Goal: Information Seeking & Learning: Learn about a topic

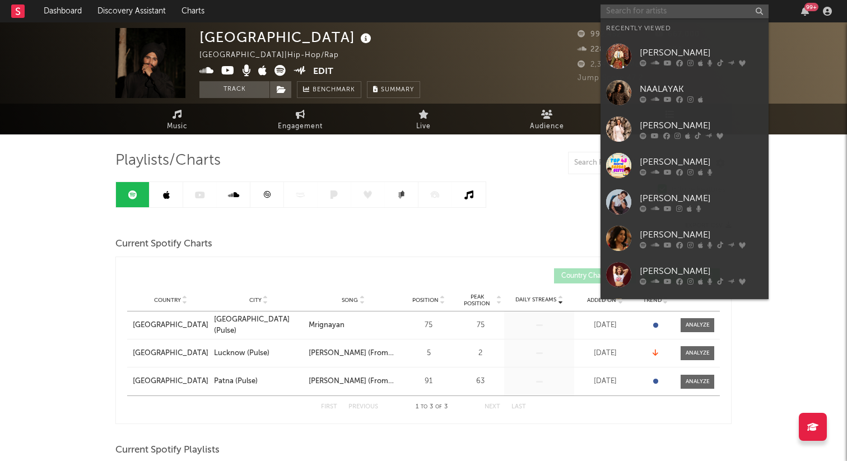
click at [640, 8] on input "text" at bounding box center [684, 11] width 168 height 14
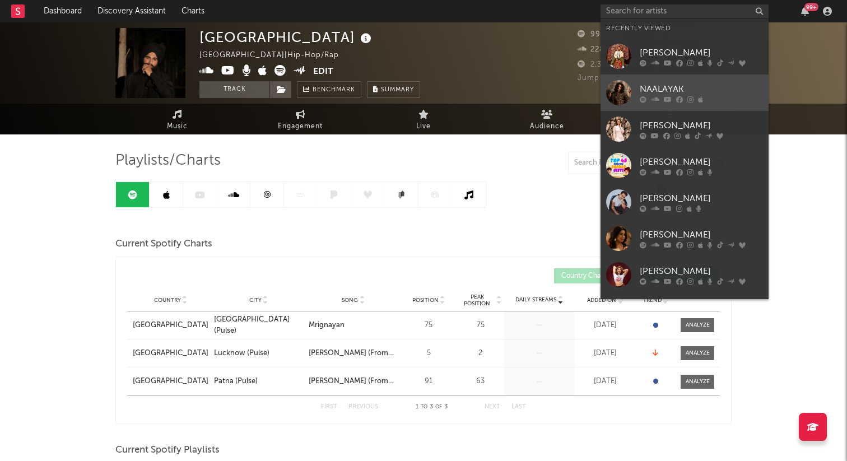
click at [670, 84] on div "NAALAYAK" at bounding box center [700, 88] width 123 height 13
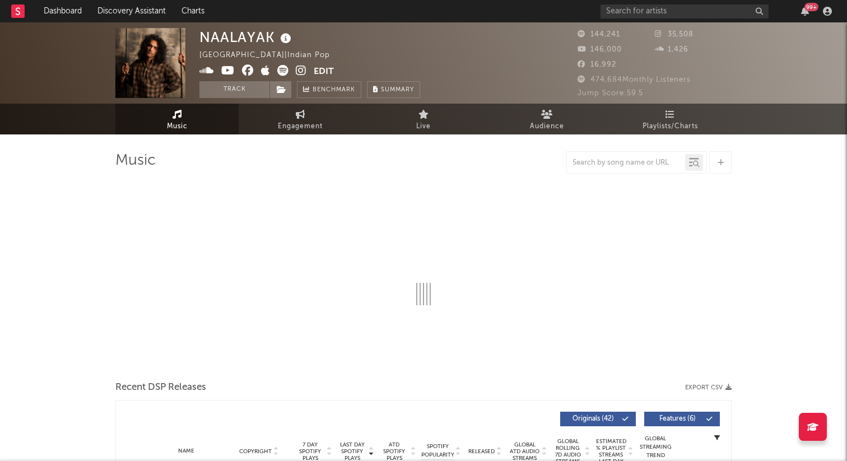
select select "6m"
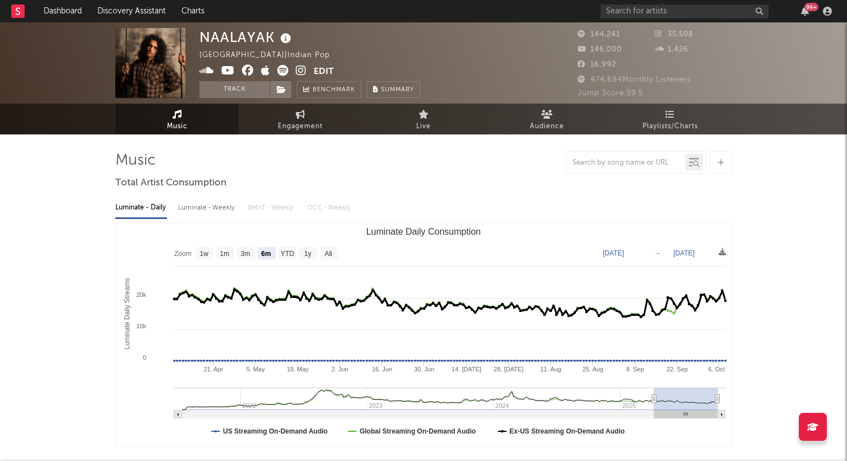
select select "6m"
click at [668, 120] on span "Playlists/Charts" at bounding box center [669, 126] width 55 height 13
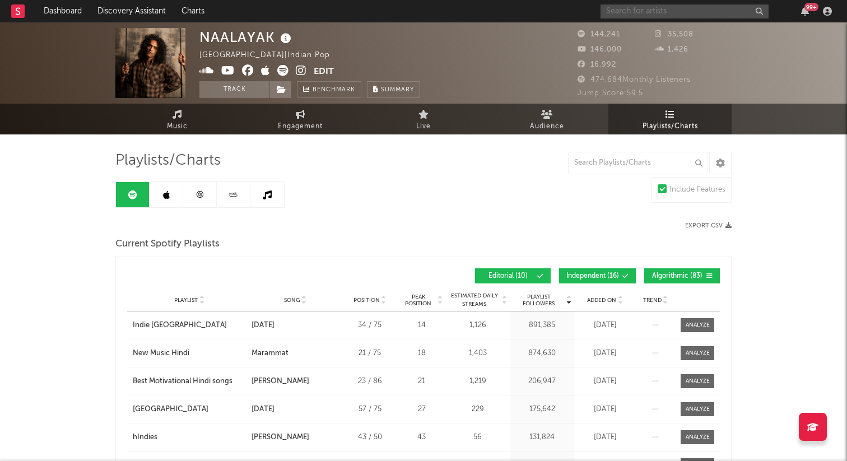
click at [647, 15] on input "text" at bounding box center [684, 11] width 168 height 14
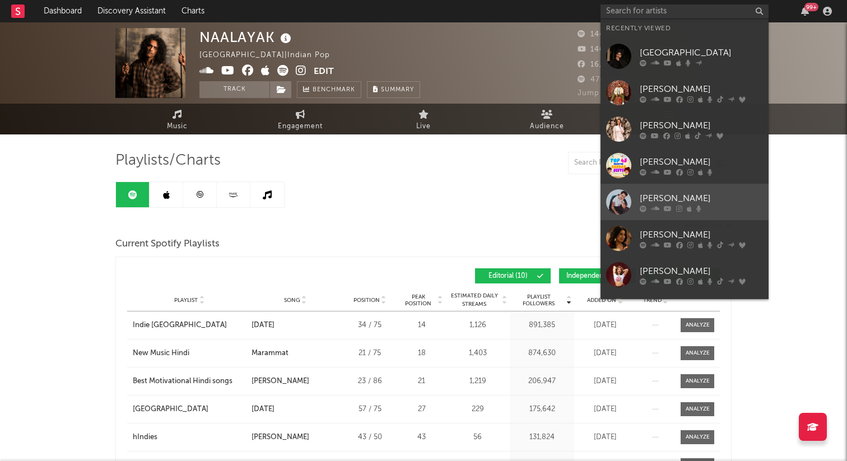
click at [712, 202] on div "[PERSON_NAME]" at bounding box center [700, 197] width 123 height 13
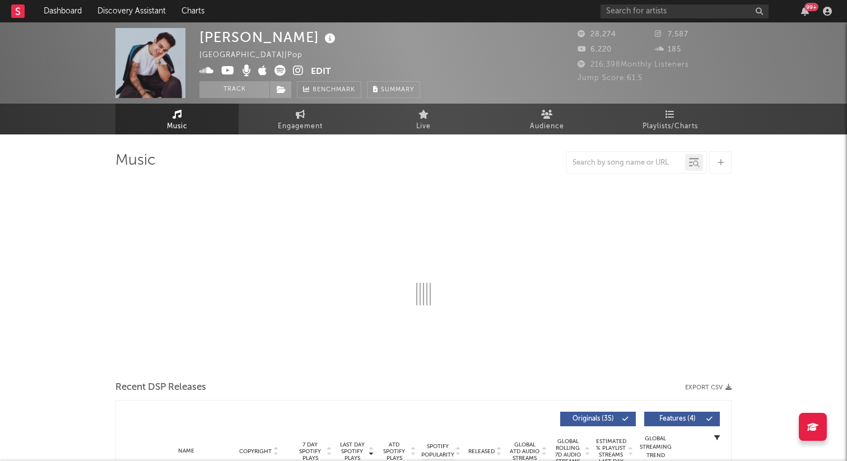
select select "6m"
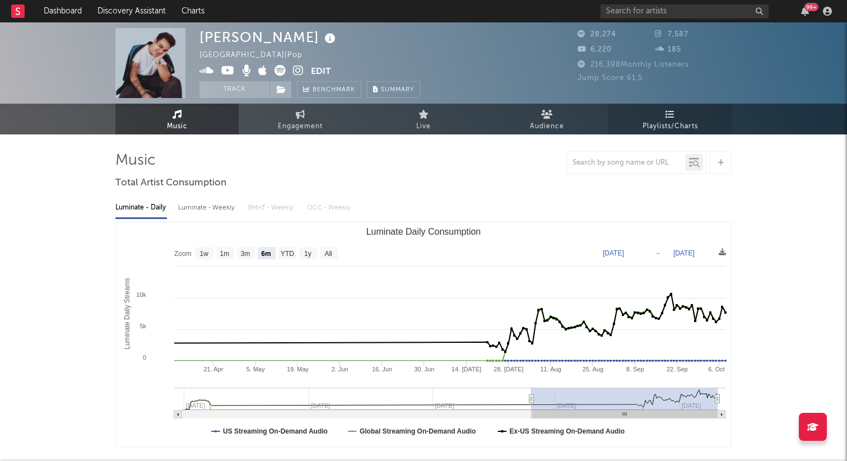
click at [676, 120] on span "Playlists/Charts" at bounding box center [669, 126] width 55 height 13
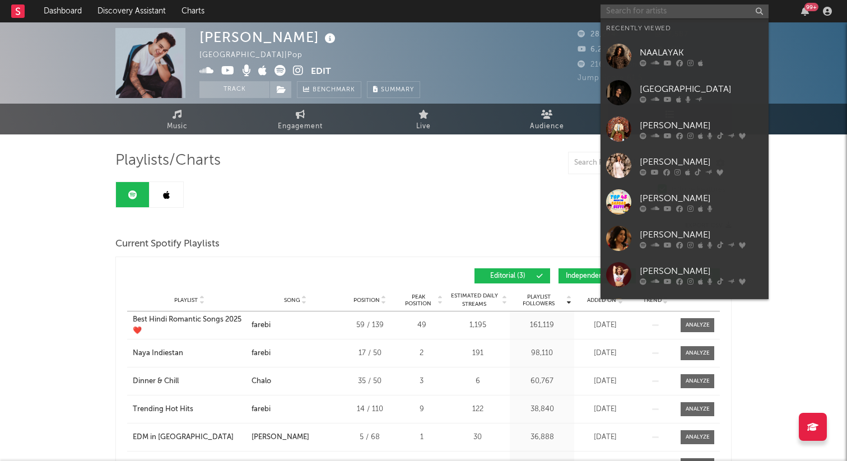
click at [619, 13] on input "text" at bounding box center [684, 11] width 168 height 14
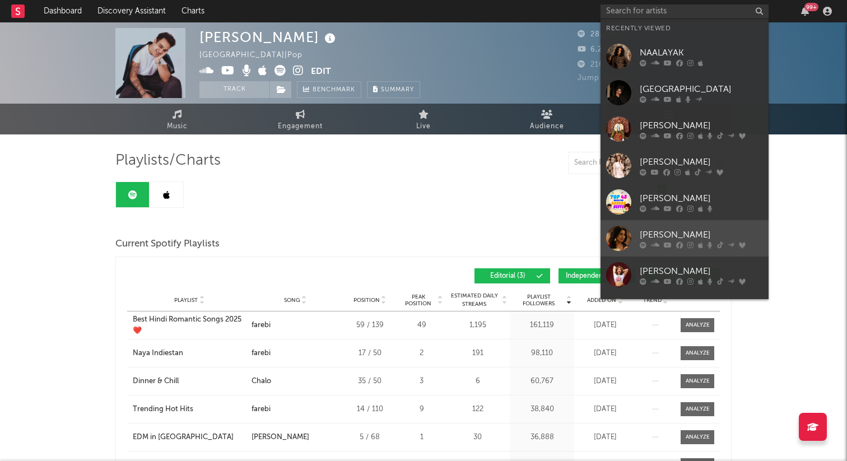
click at [733, 241] on div at bounding box center [700, 244] width 123 height 7
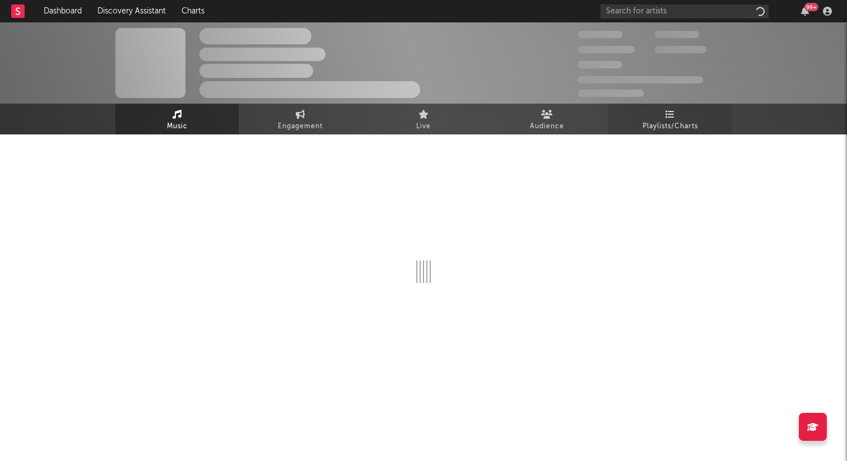
click at [676, 126] on span "Playlists/Charts" at bounding box center [669, 126] width 55 height 13
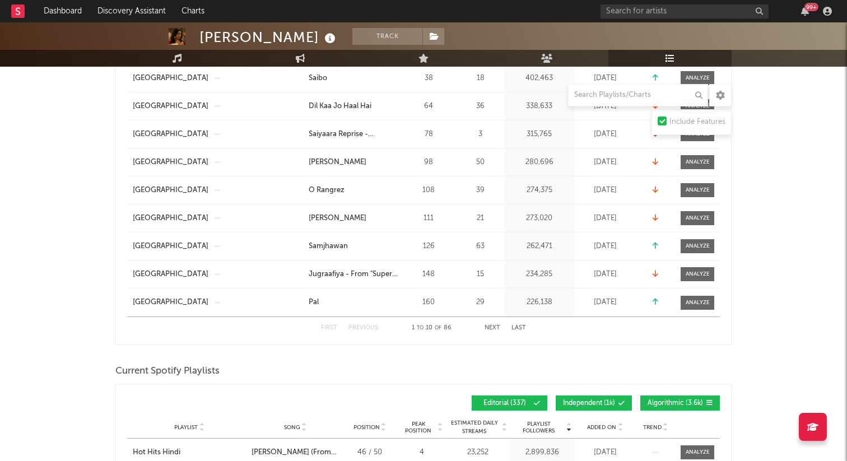
scroll to position [288, 0]
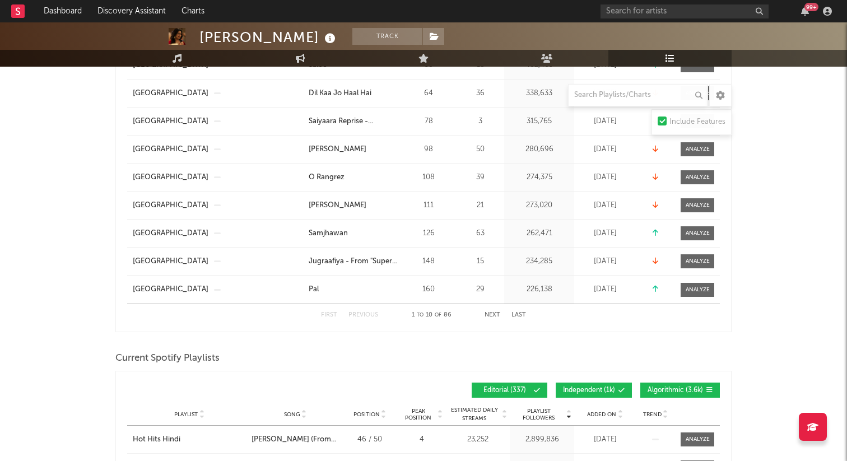
click at [486, 315] on button "Next" at bounding box center [492, 315] width 16 height 6
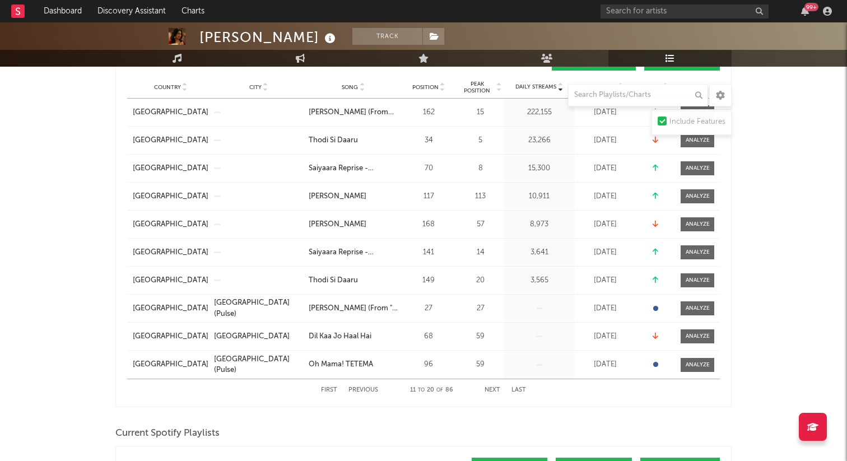
scroll to position [215, 0]
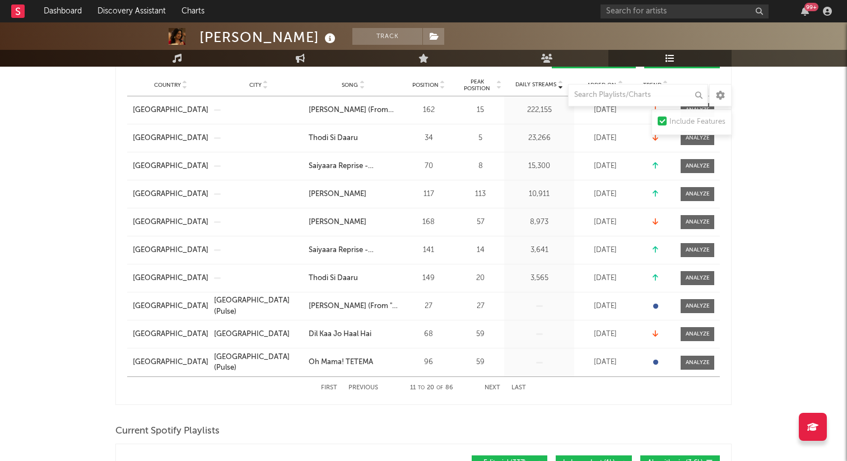
click at [498, 385] on button "Next" at bounding box center [492, 388] width 16 height 6
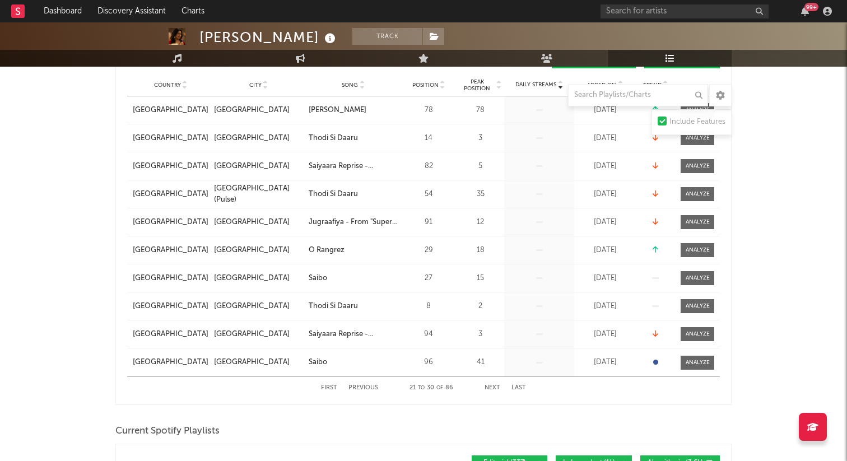
click at [491, 386] on button "Next" at bounding box center [492, 388] width 16 height 6
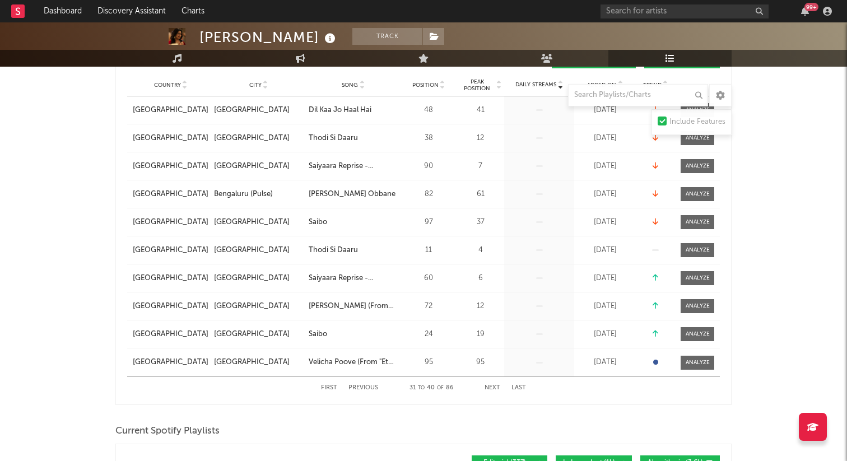
click at [491, 386] on button "Next" at bounding box center [492, 388] width 16 height 6
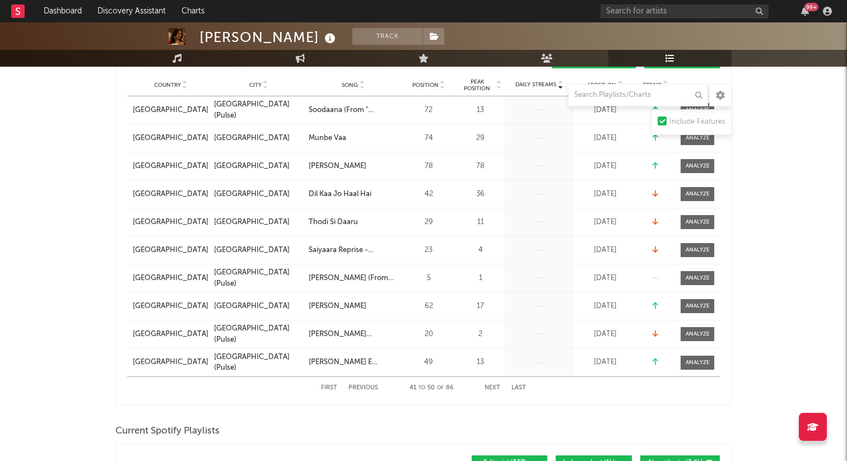
click at [491, 386] on button "Next" at bounding box center [492, 388] width 16 height 6
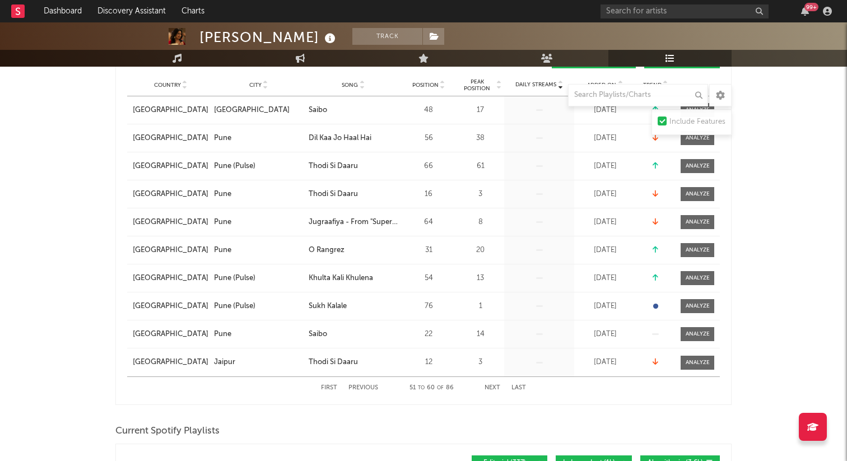
click at [491, 386] on button "Next" at bounding box center [492, 388] width 16 height 6
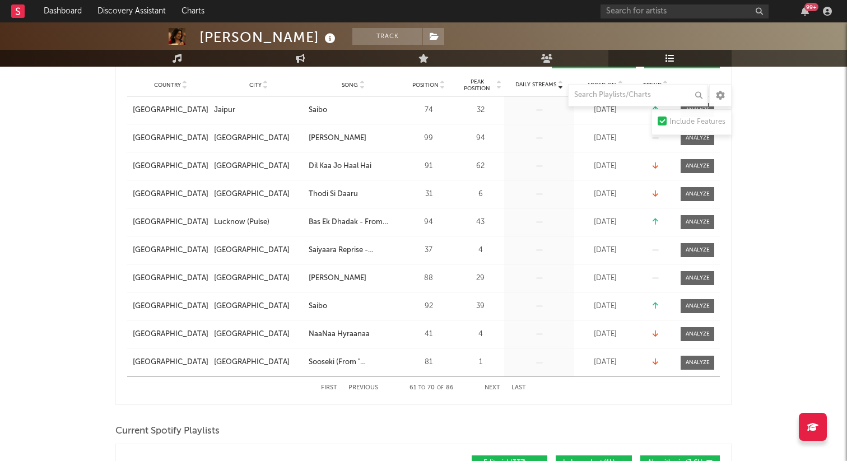
click at [491, 386] on button "Next" at bounding box center [492, 388] width 16 height 6
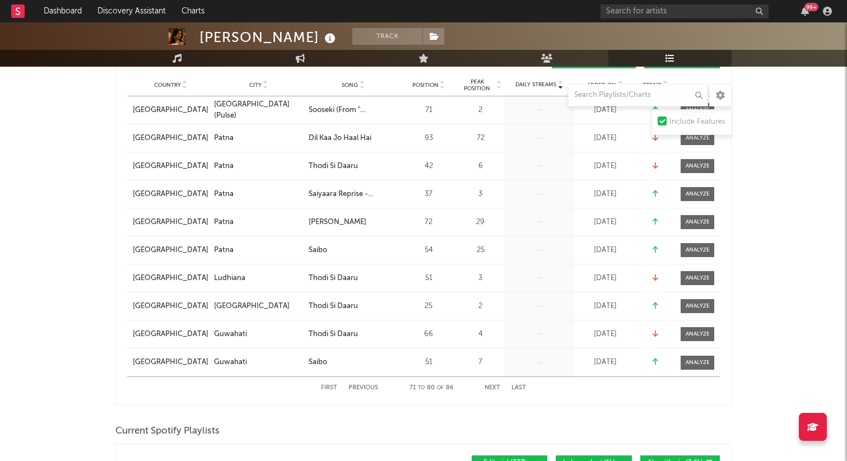
click at [491, 386] on button "Next" at bounding box center [492, 388] width 16 height 6
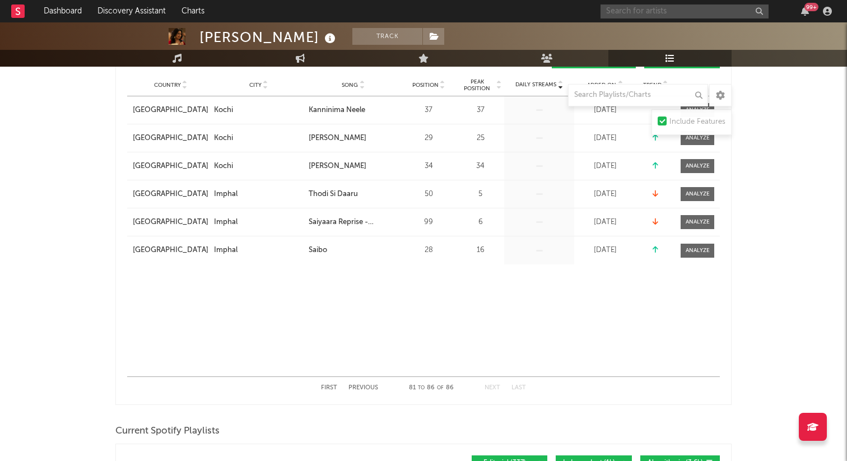
click at [644, 16] on input "text" at bounding box center [684, 11] width 168 height 14
click at [686, 6] on input "jasmine" at bounding box center [684, 11] width 168 height 14
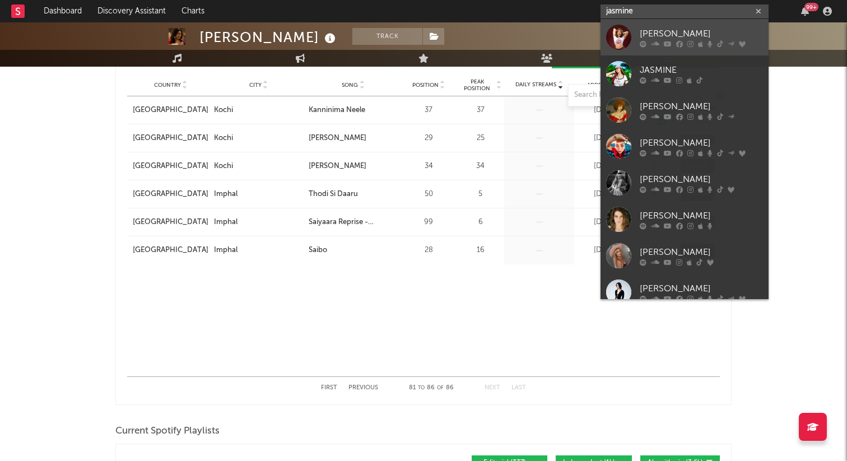
type input "jasmine"
click at [688, 43] on icon at bounding box center [690, 43] width 6 height 7
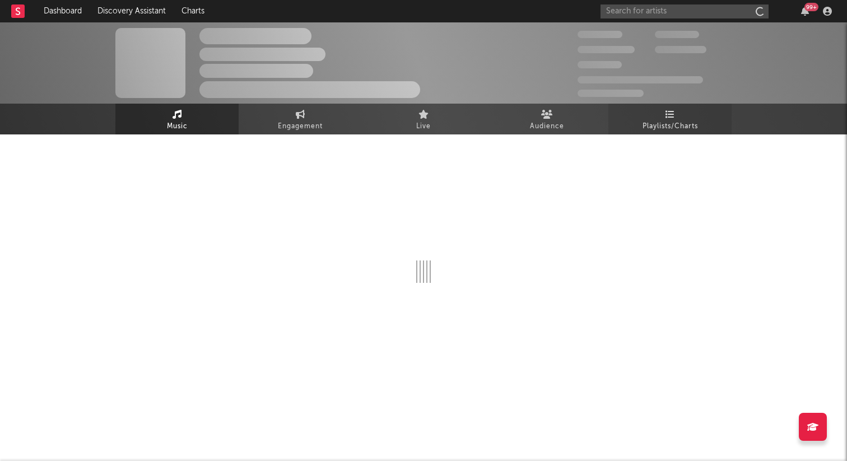
click at [672, 108] on link "Playlists/Charts" at bounding box center [669, 119] width 123 height 31
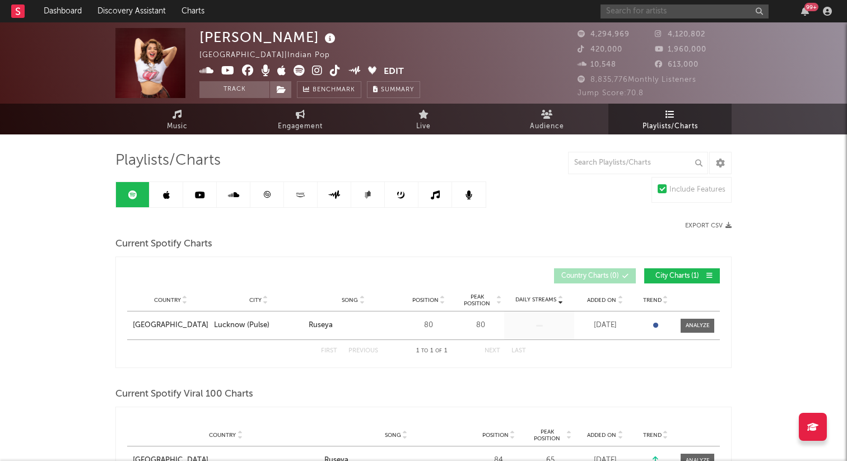
click at [642, 17] on input "text" at bounding box center [684, 11] width 168 height 14
